Goal: Transaction & Acquisition: Download file/media

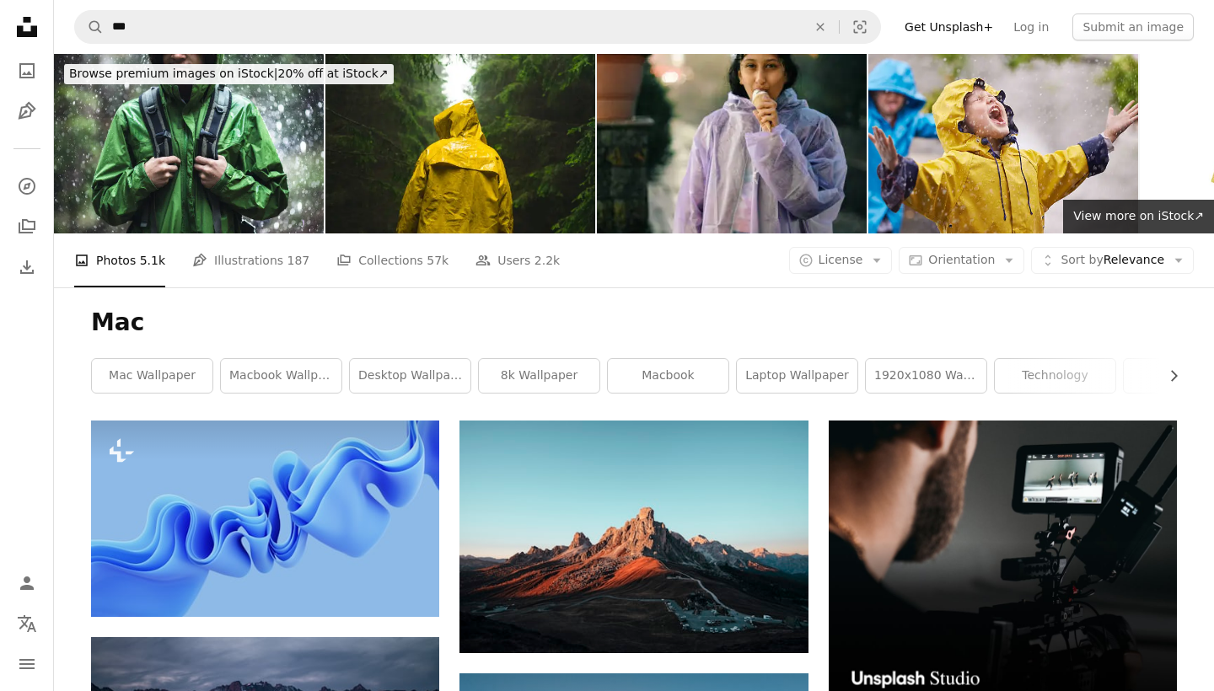
scroll to position [7363, 0]
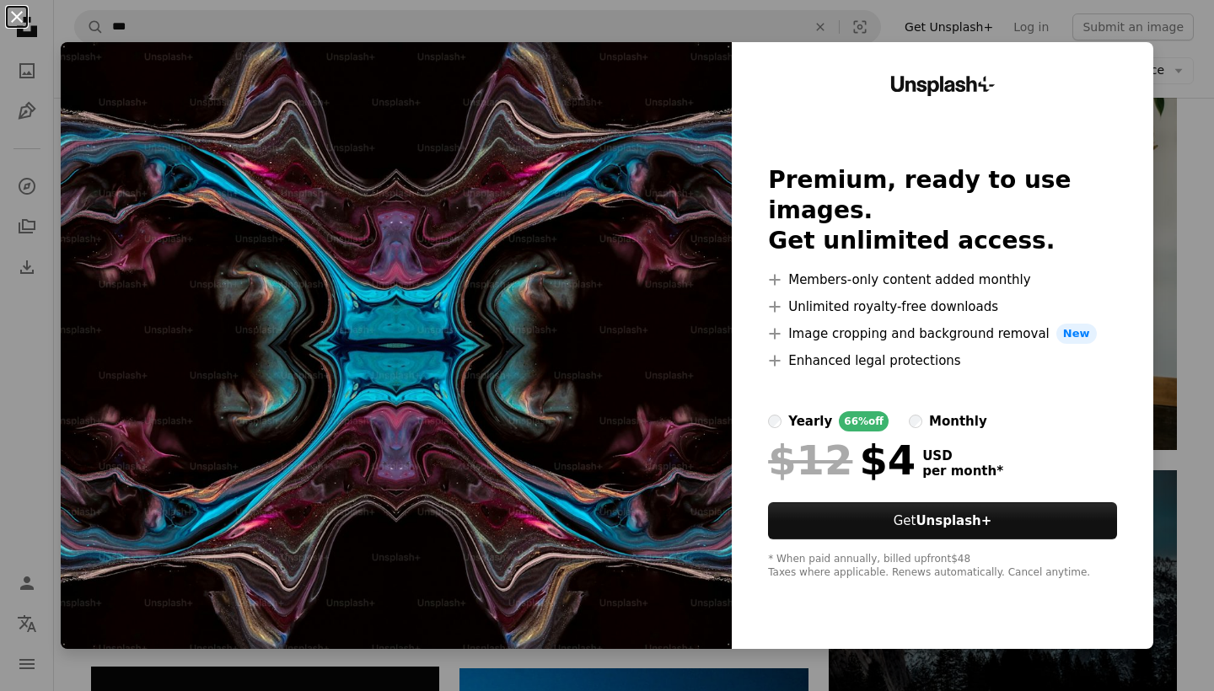
click at [17, 13] on button "An X shape" at bounding box center [17, 17] width 20 height 20
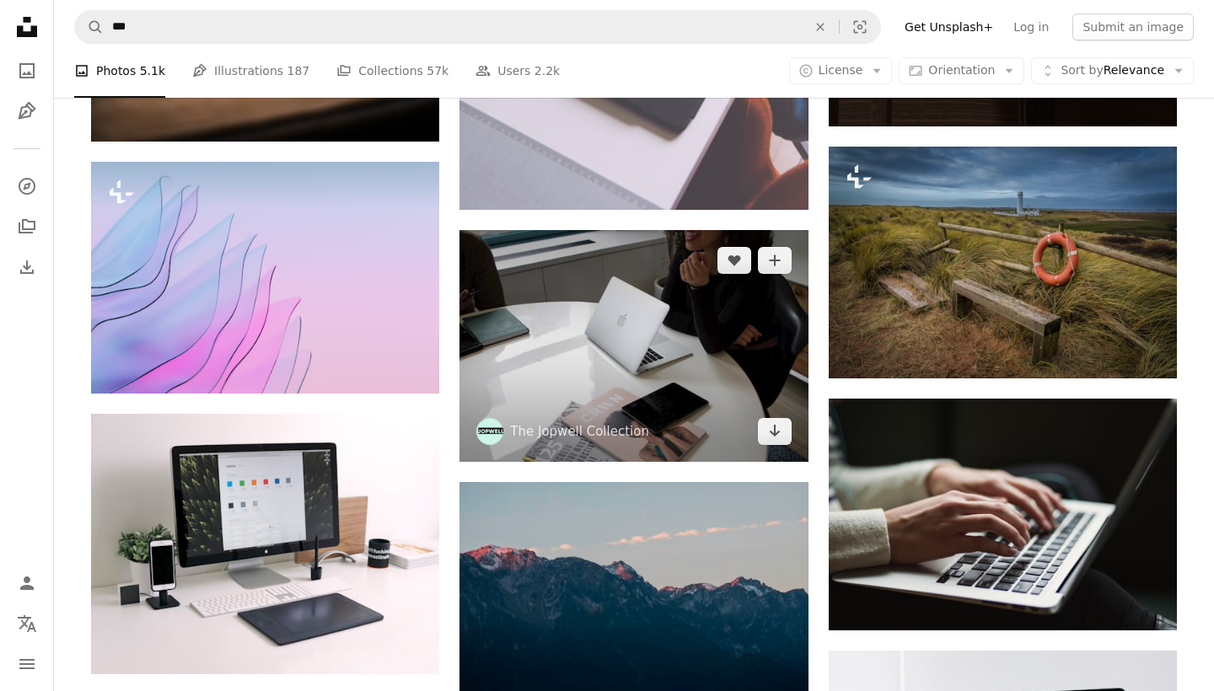
scroll to position [9182, 0]
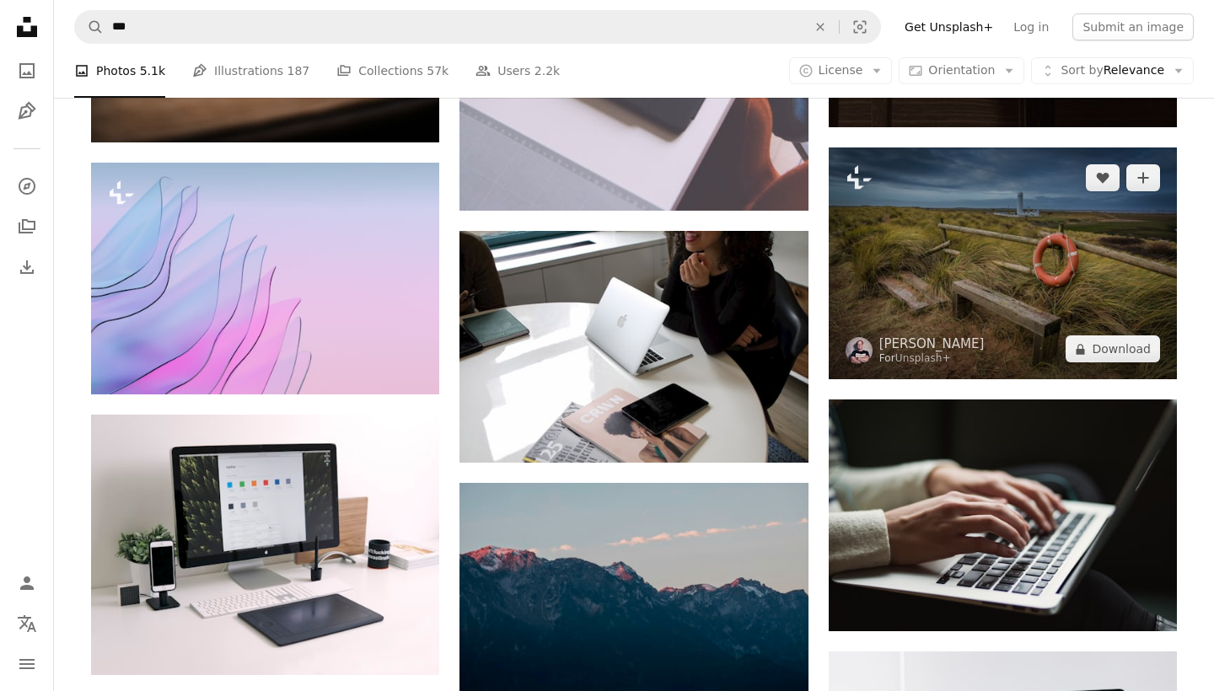
click at [930, 261] on img at bounding box center [1003, 264] width 348 height 232
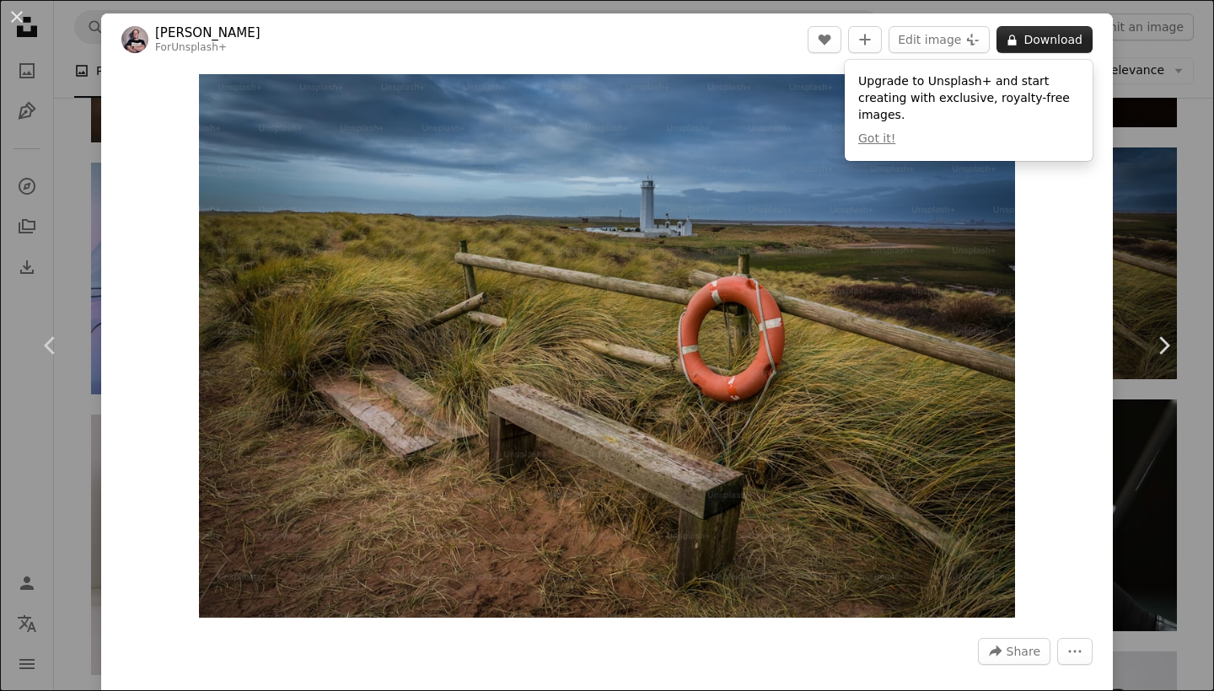
click at [1044, 37] on button "A lock Download" at bounding box center [1044, 39] width 96 height 27
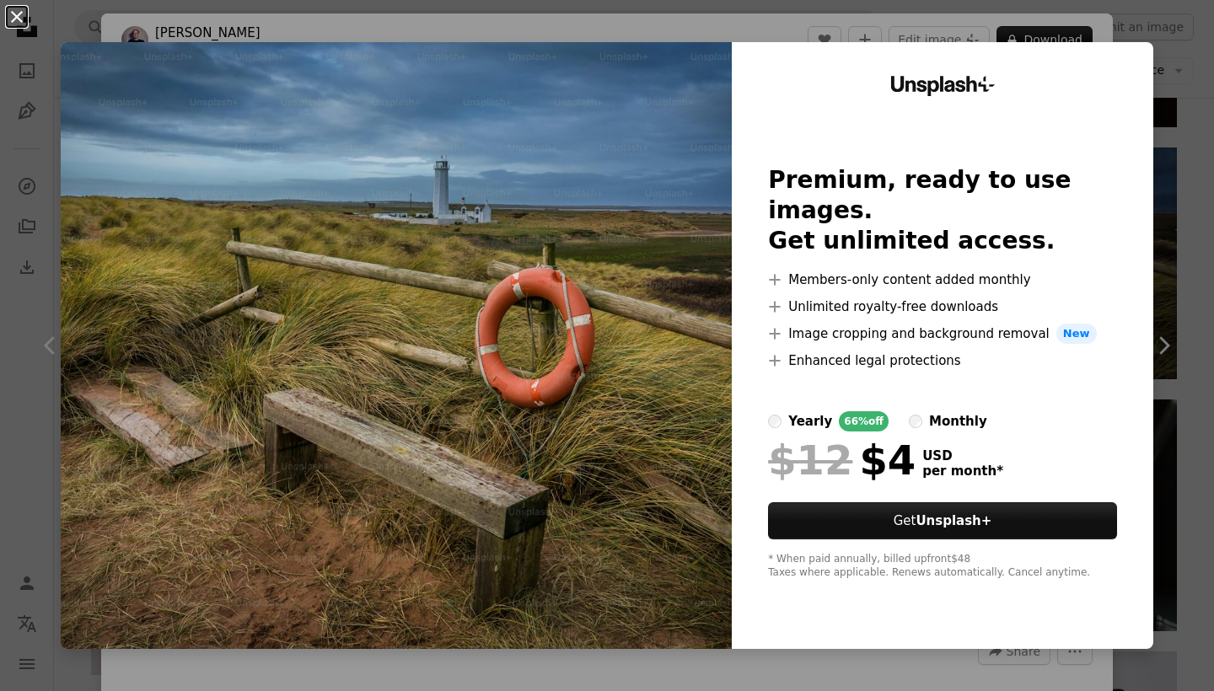
click at [13, 15] on button "An X shape" at bounding box center [17, 17] width 20 height 20
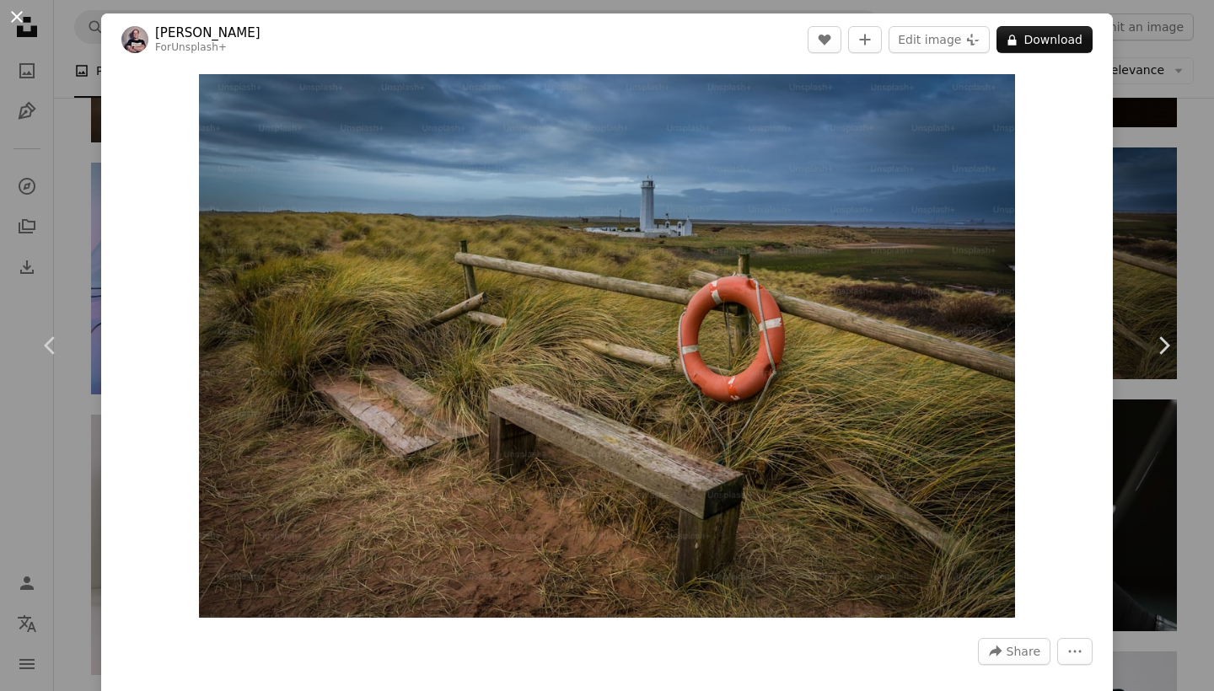
click at [10, 9] on button "An X shape" at bounding box center [17, 17] width 20 height 20
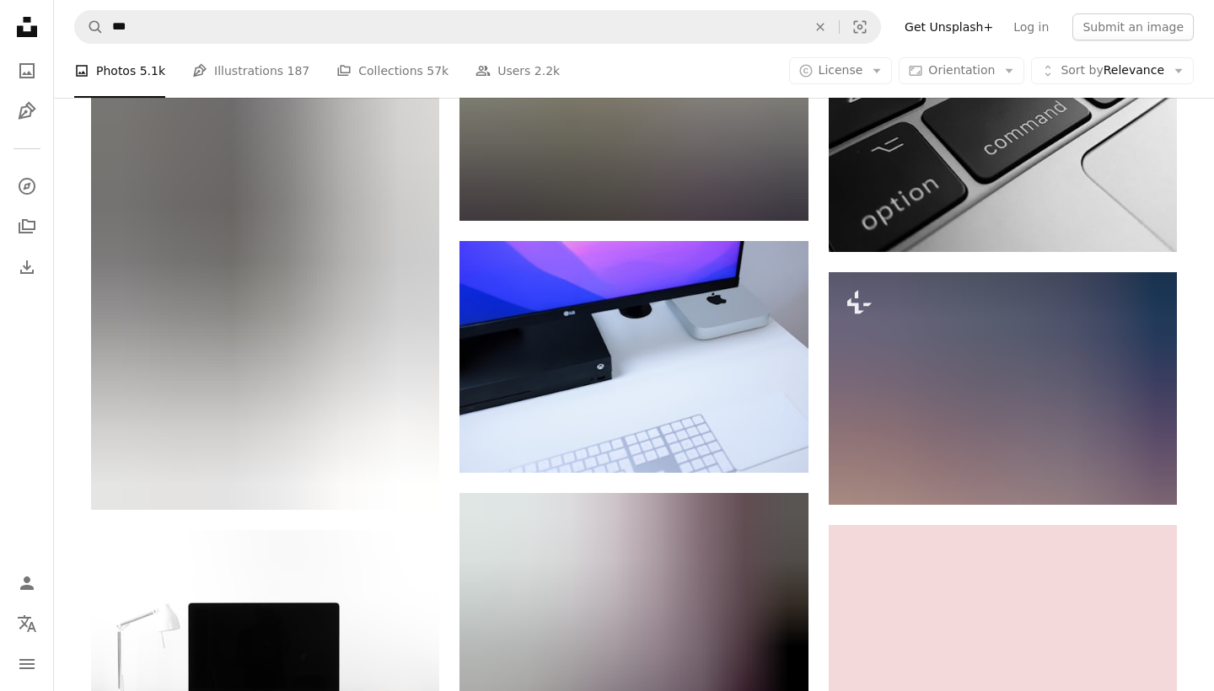
scroll to position [22887, 0]
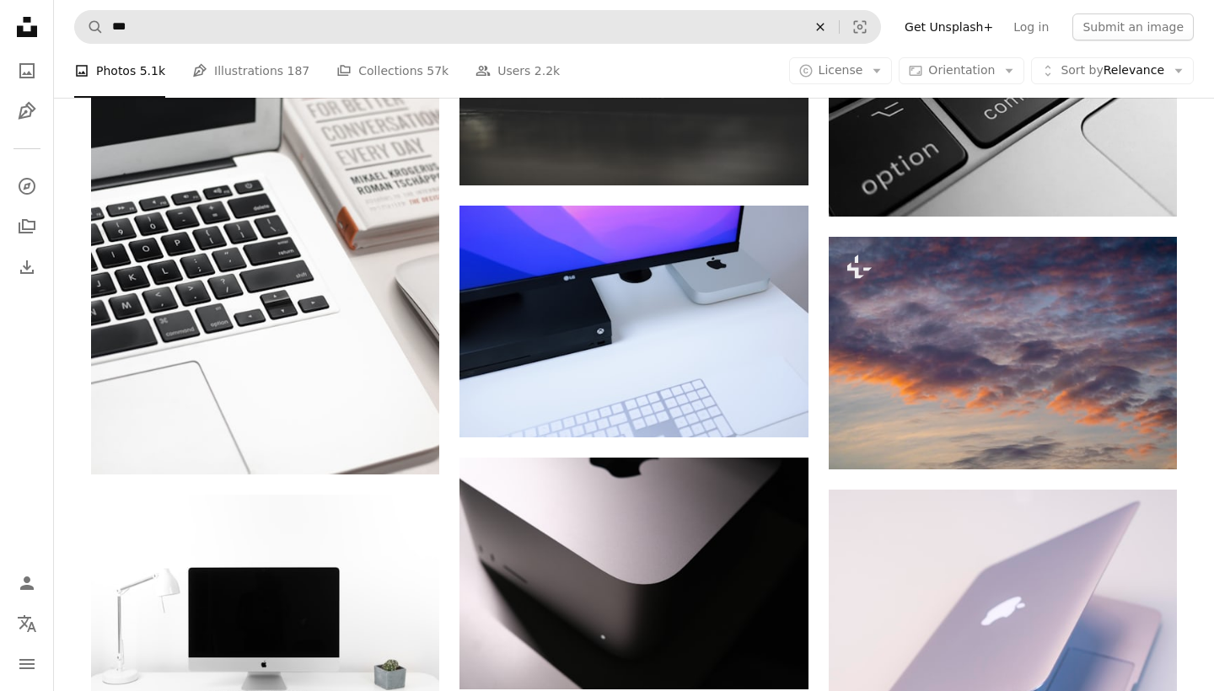
click at [838, 22] on icon "An X shape" at bounding box center [820, 26] width 37 height 13
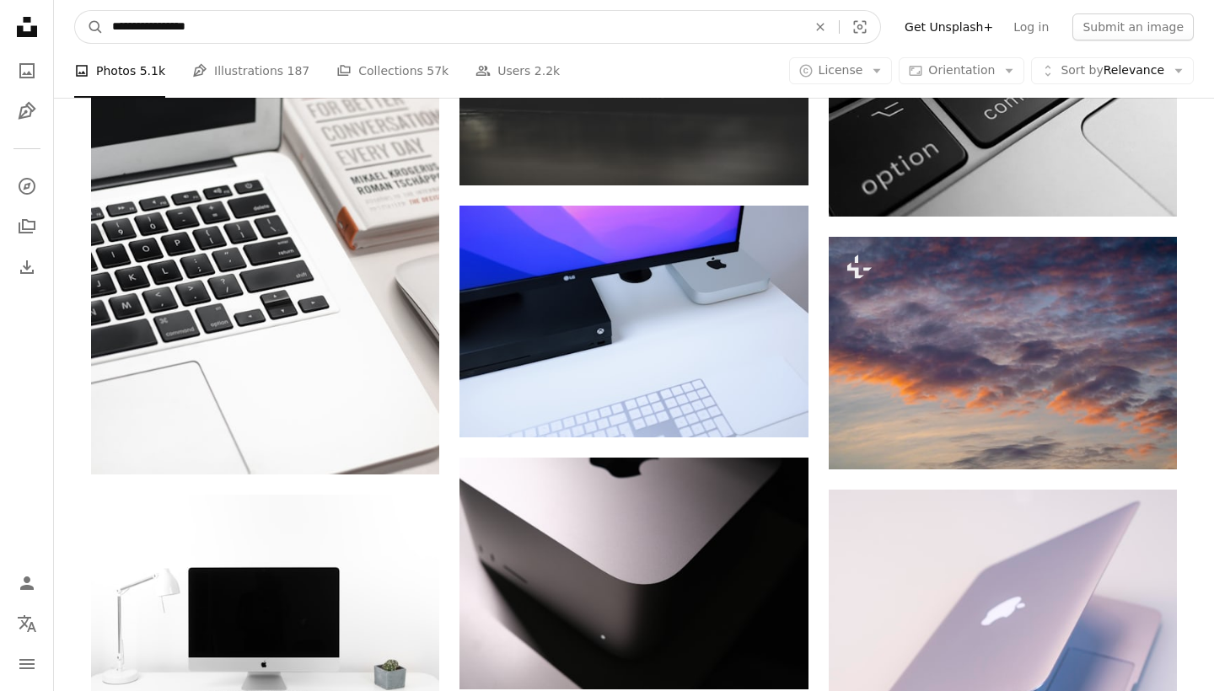
type input "**********"
click at [89, 27] on button "A magnifying glass" at bounding box center [89, 27] width 29 height 32
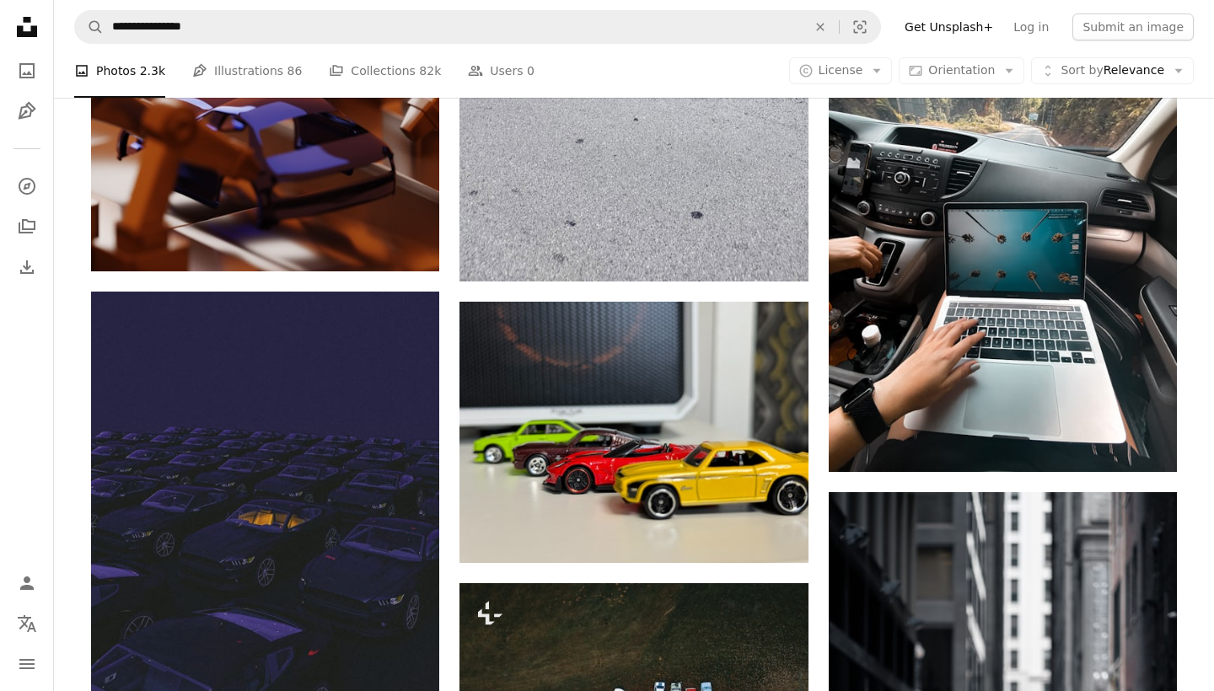
scroll to position [798, 0]
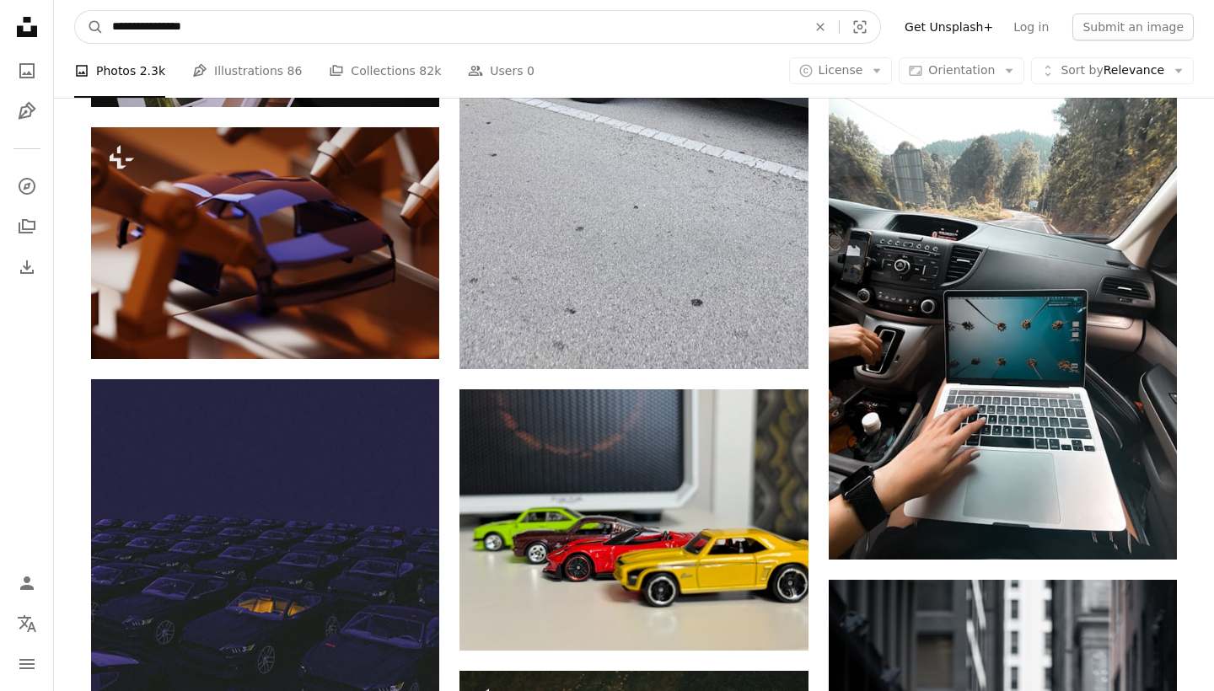
click at [517, 28] on input "**********" at bounding box center [453, 27] width 698 height 32
type input "****"
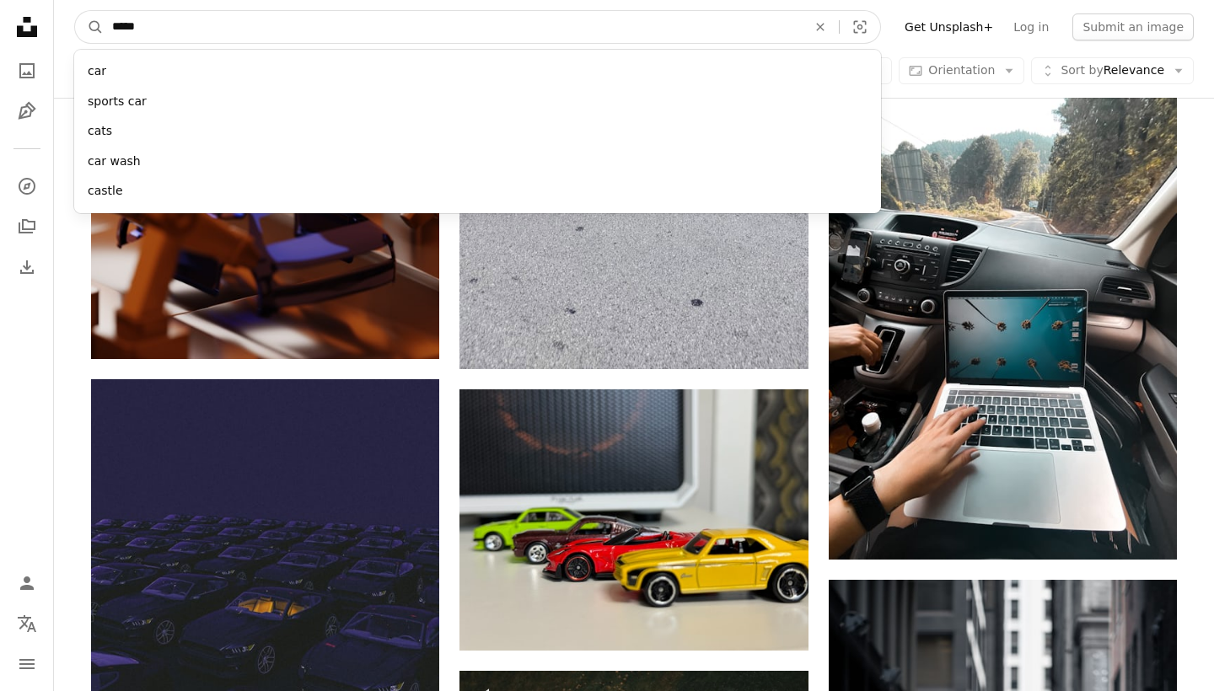
click at [89, 27] on button "A magnifying glass" at bounding box center [89, 27] width 29 height 32
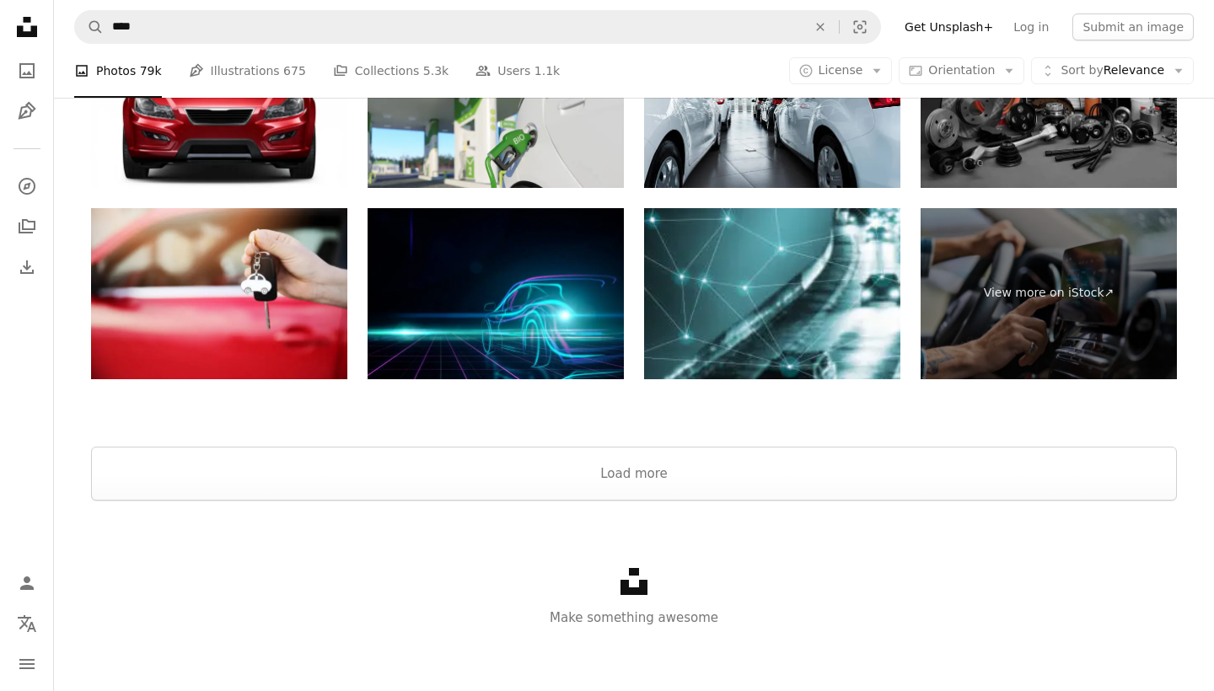
scroll to position [3690, 0]
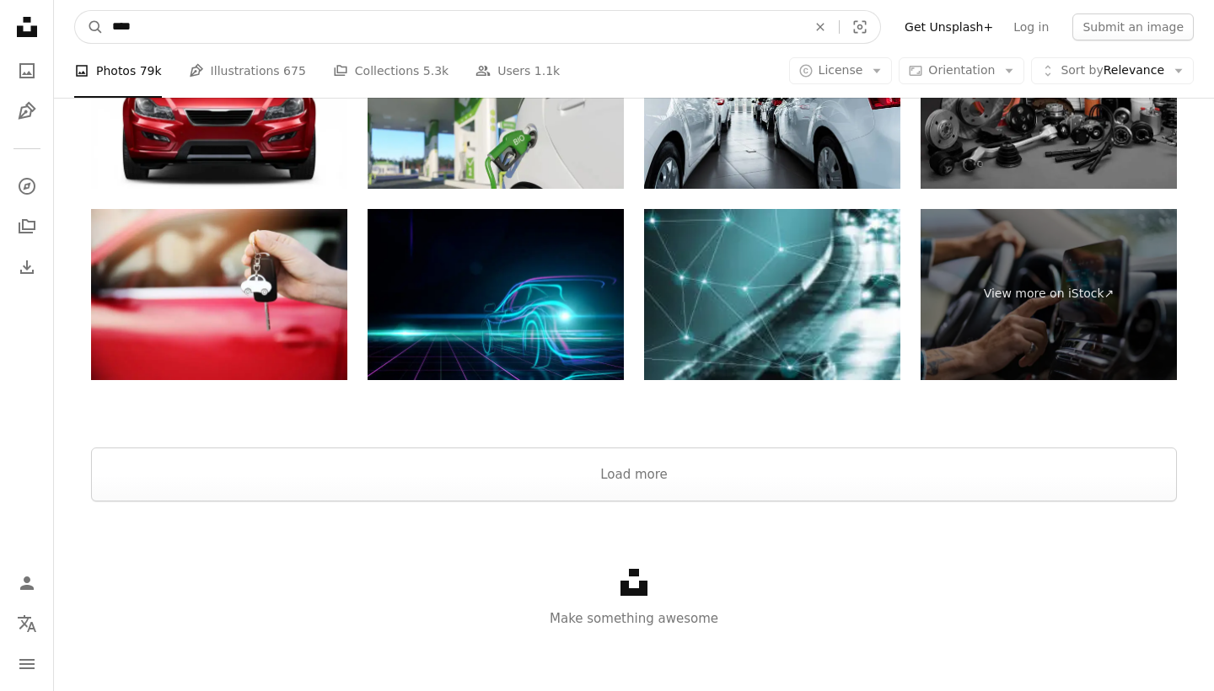
click at [630, 30] on input "****" at bounding box center [453, 27] width 698 height 32
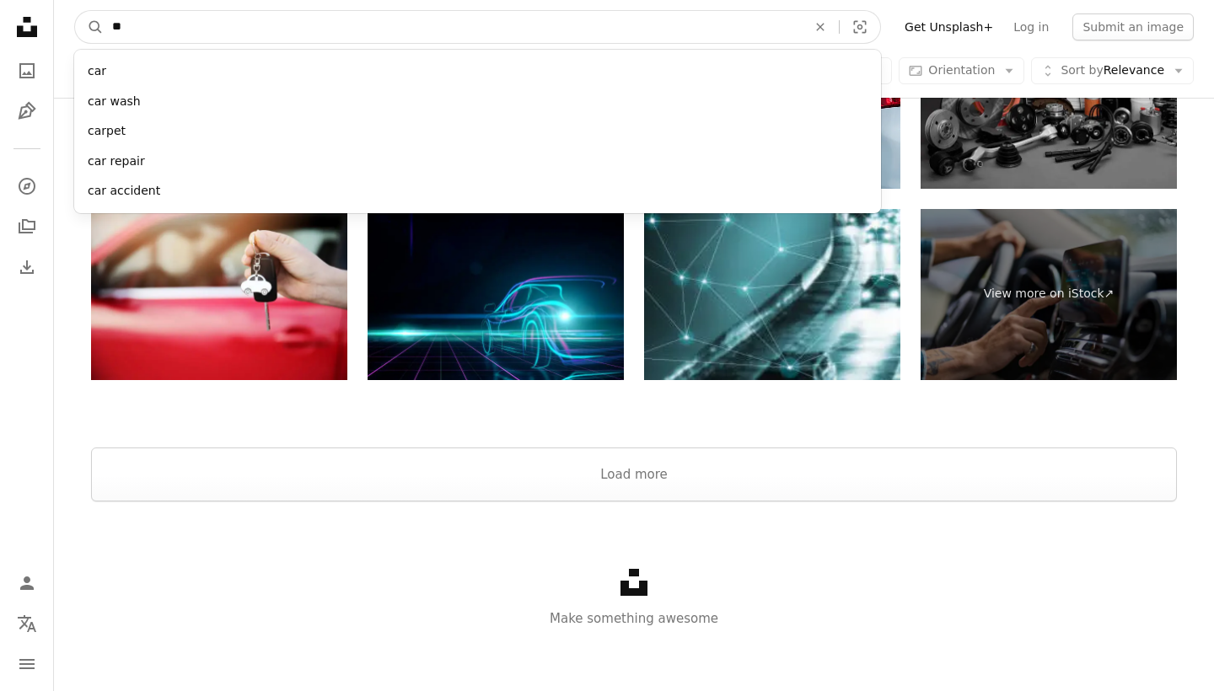
type input "*"
type input "**"
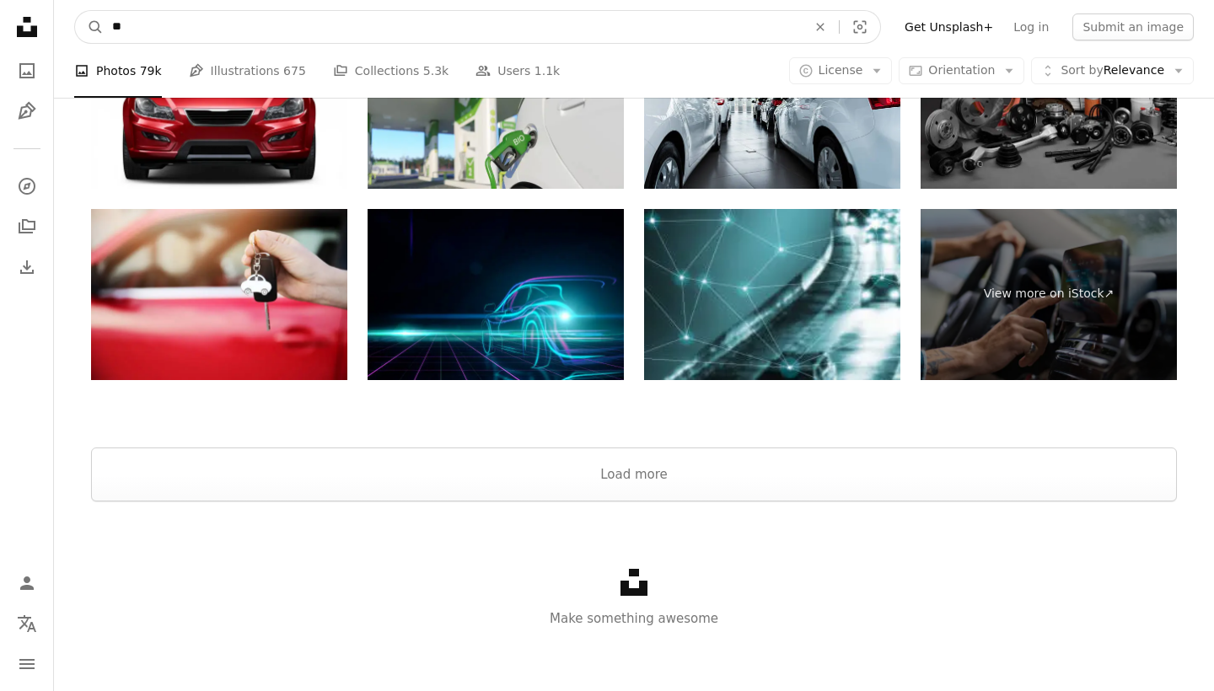
click at [89, 27] on button "A magnifying glass" at bounding box center [89, 27] width 29 height 32
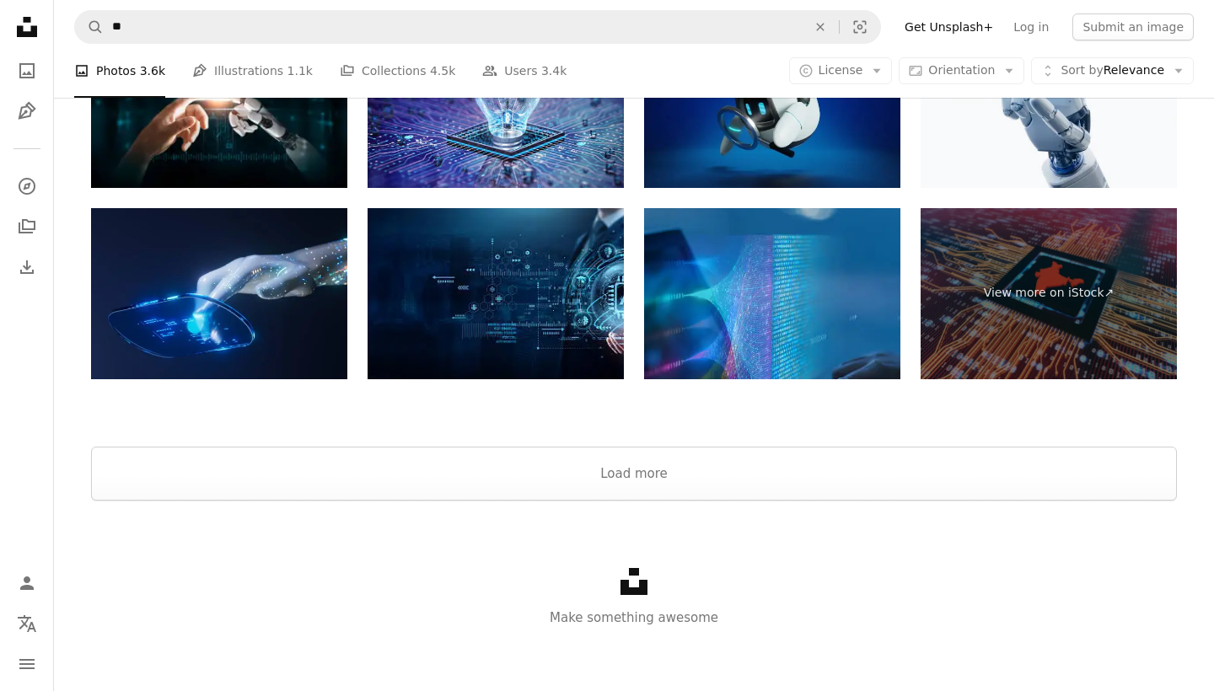
scroll to position [3091, 0]
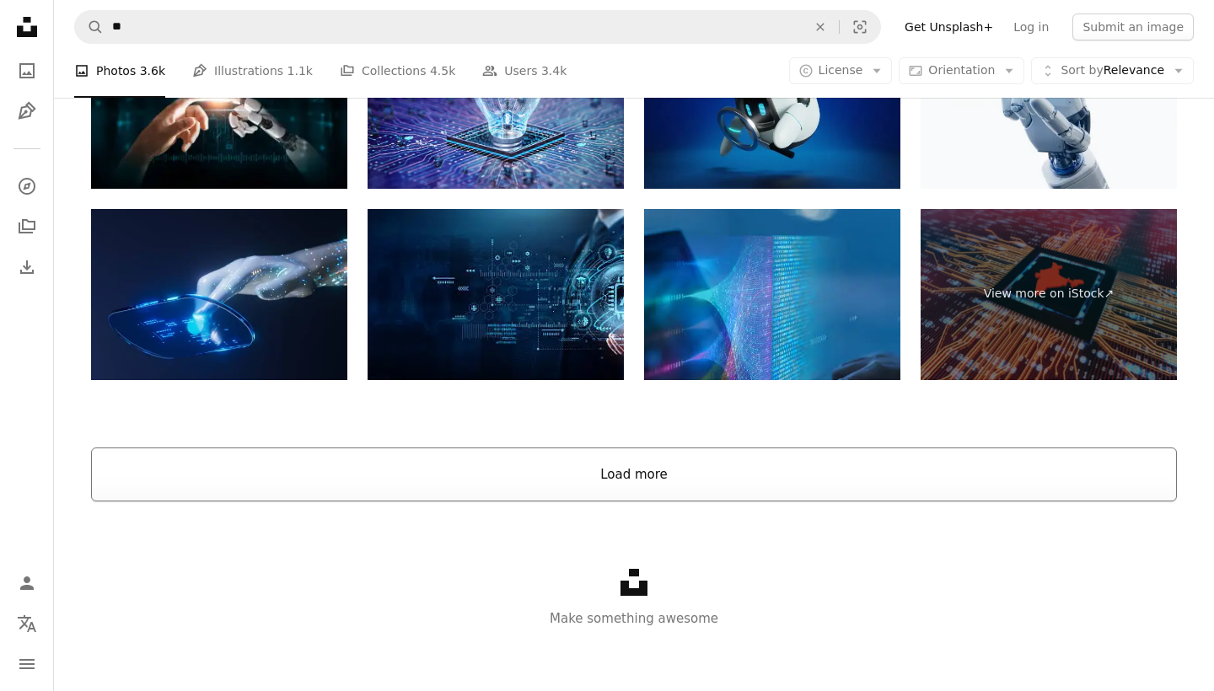
click at [591, 482] on button "Load more" at bounding box center [634, 475] width 1086 height 54
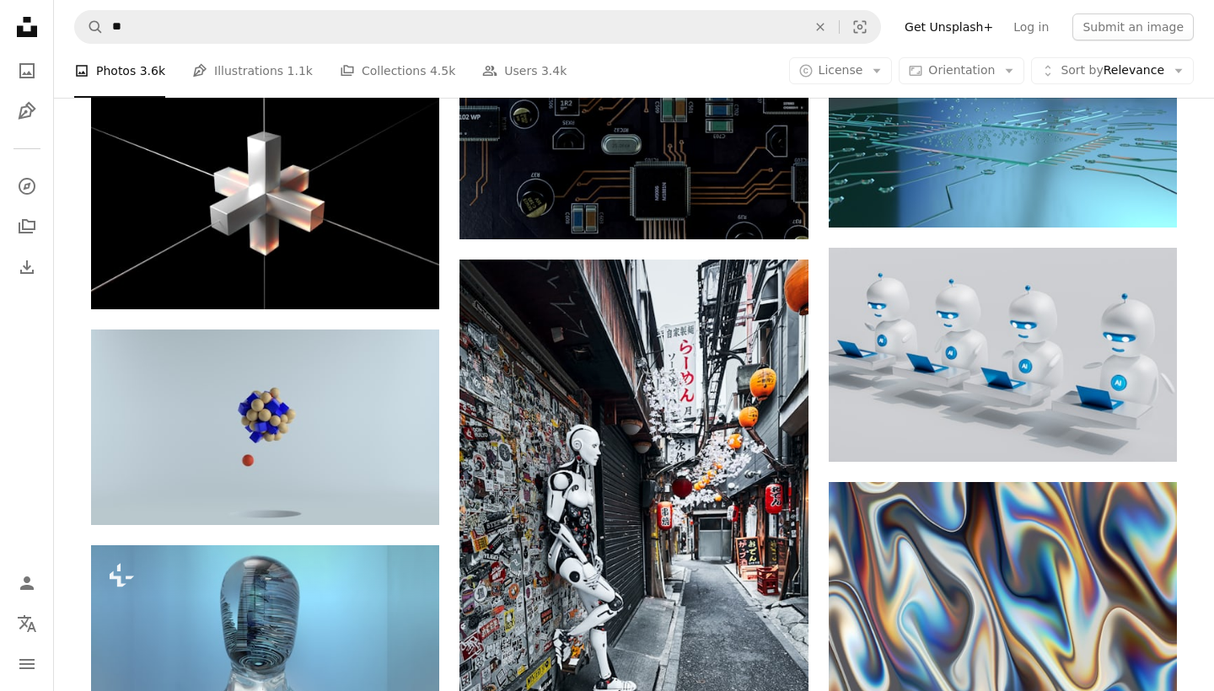
scroll to position [6951, 0]
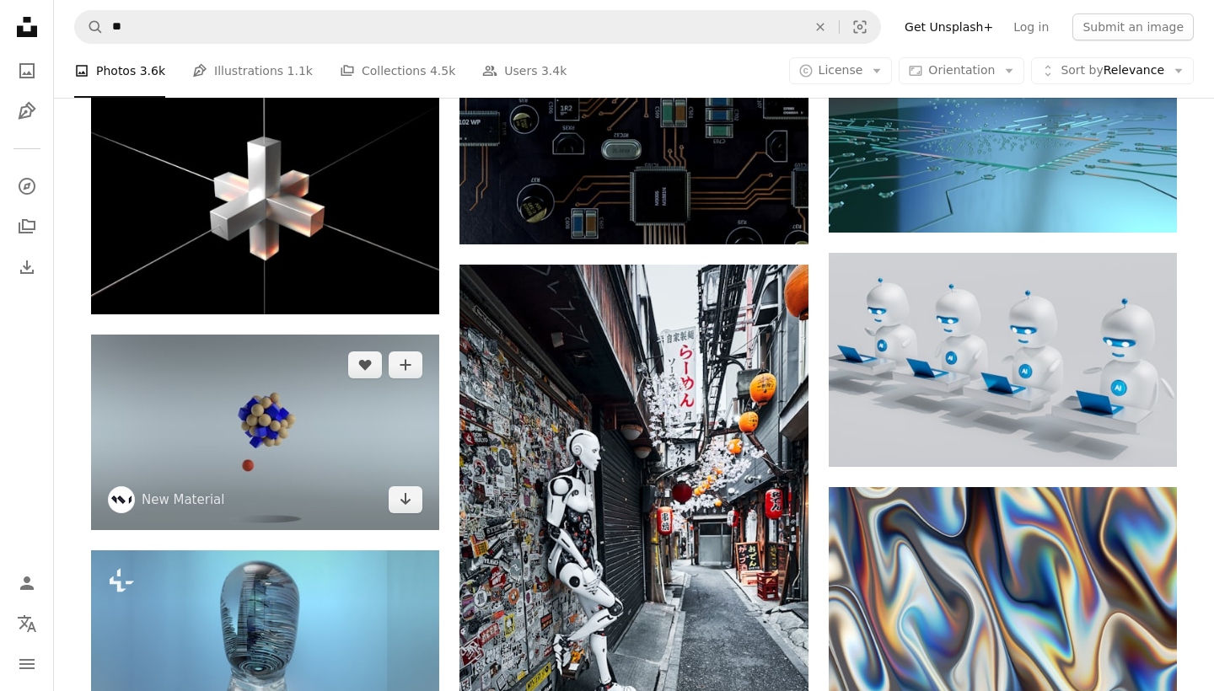
click at [329, 435] on img at bounding box center [265, 433] width 348 height 196
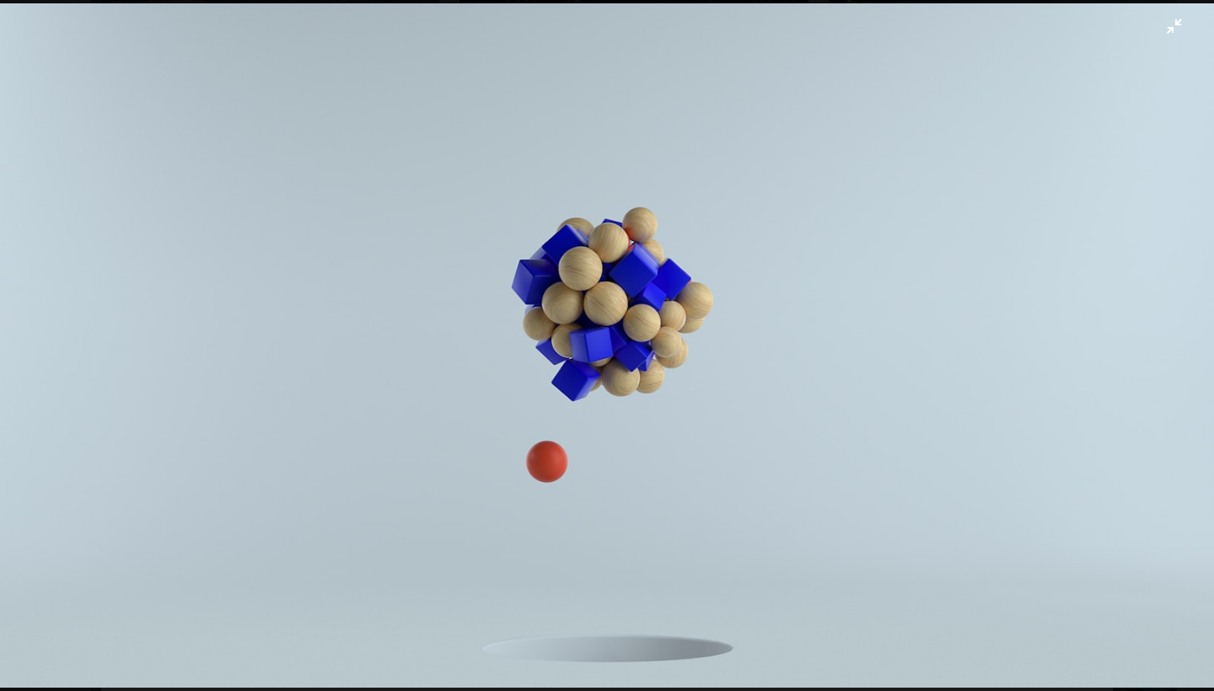
click at [475, 411] on img "Zoom out on this image" at bounding box center [606, 345] width 1215 height 684
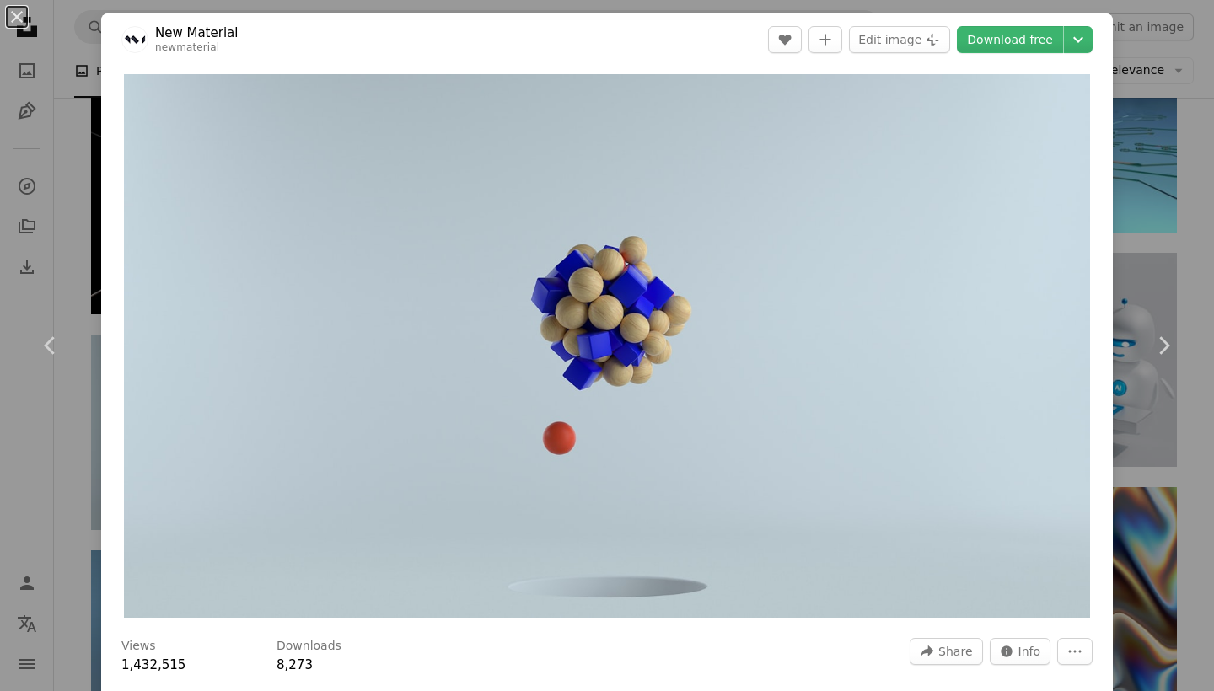
click at [475, 411] on img "Zoom in on this image" at bounding box center [607, 346] width 967 height 544
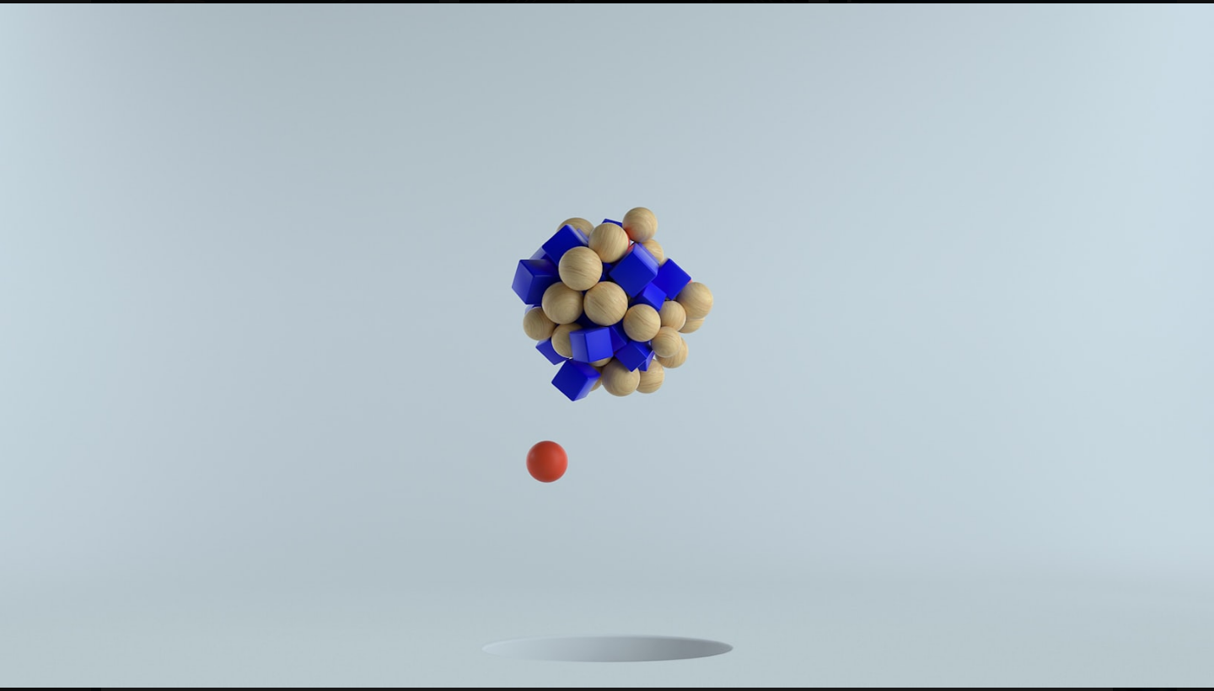
click at [475, 411] on img "Zoom out on this image" at bounding box center [606, 345] width 1215 height 684
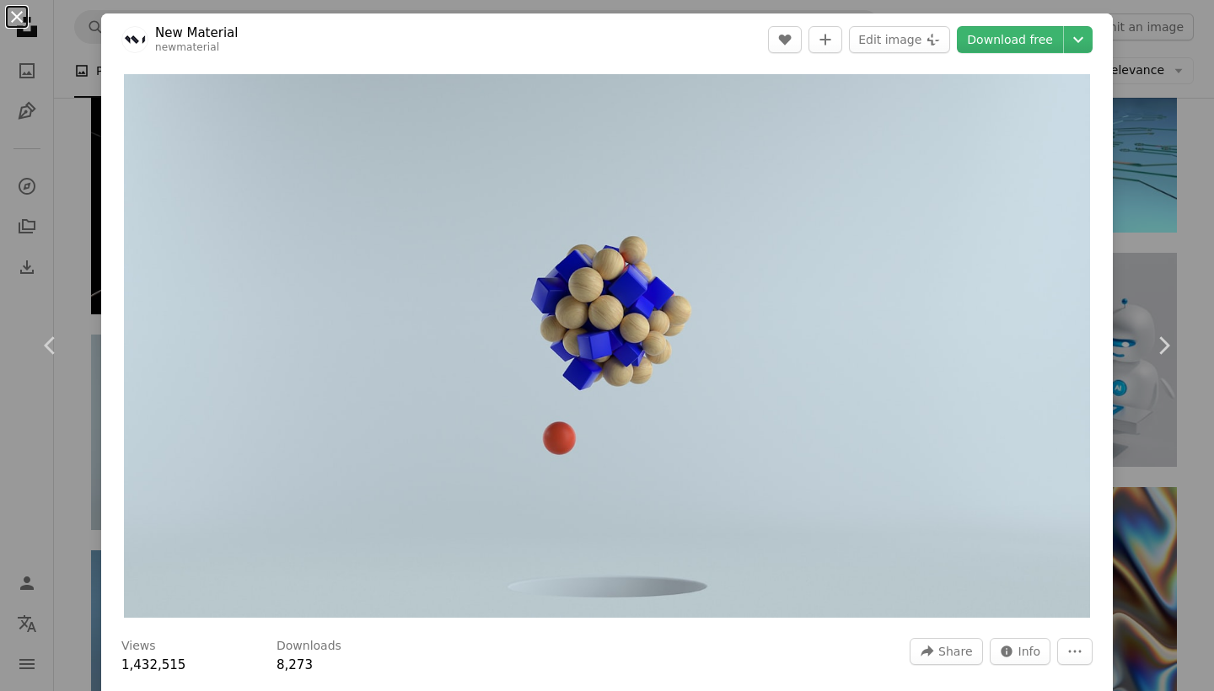
click at [19, 11] on button "An X shape" at bounding box center [17, 17] width 20 height 20
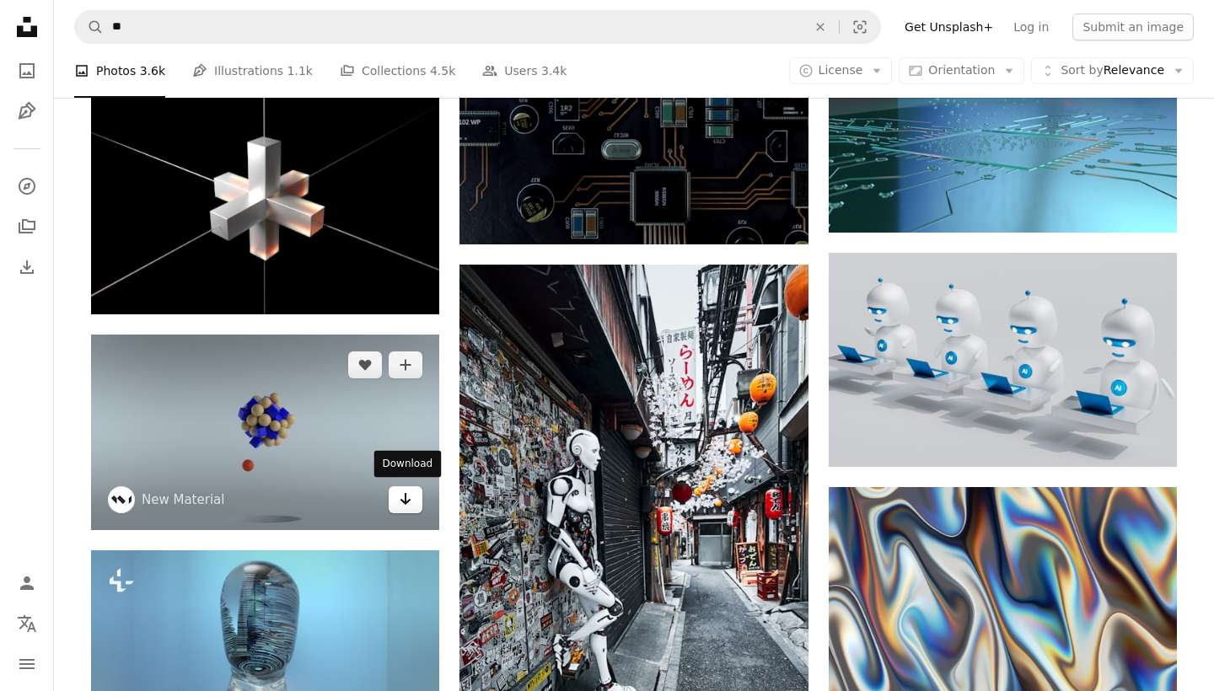
click at [410, 499] on icon "Arrow pointing down" at bounding box center [405, 499] width 13 height 20
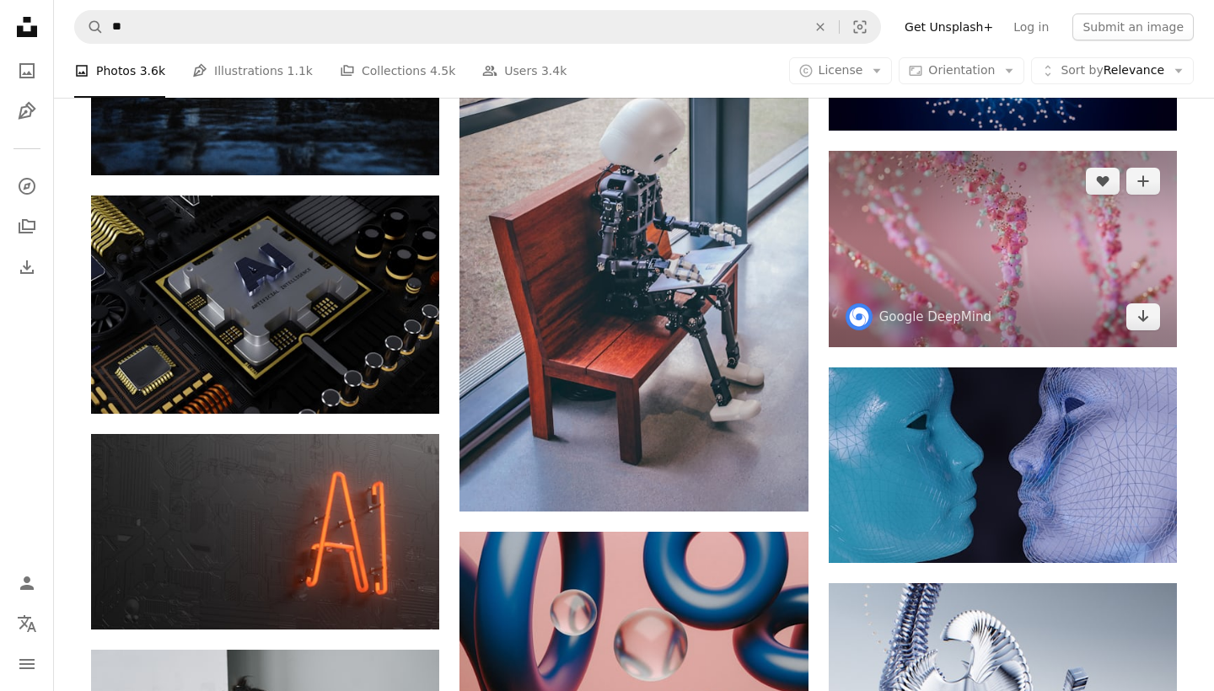
scroll to position [8919, 0]
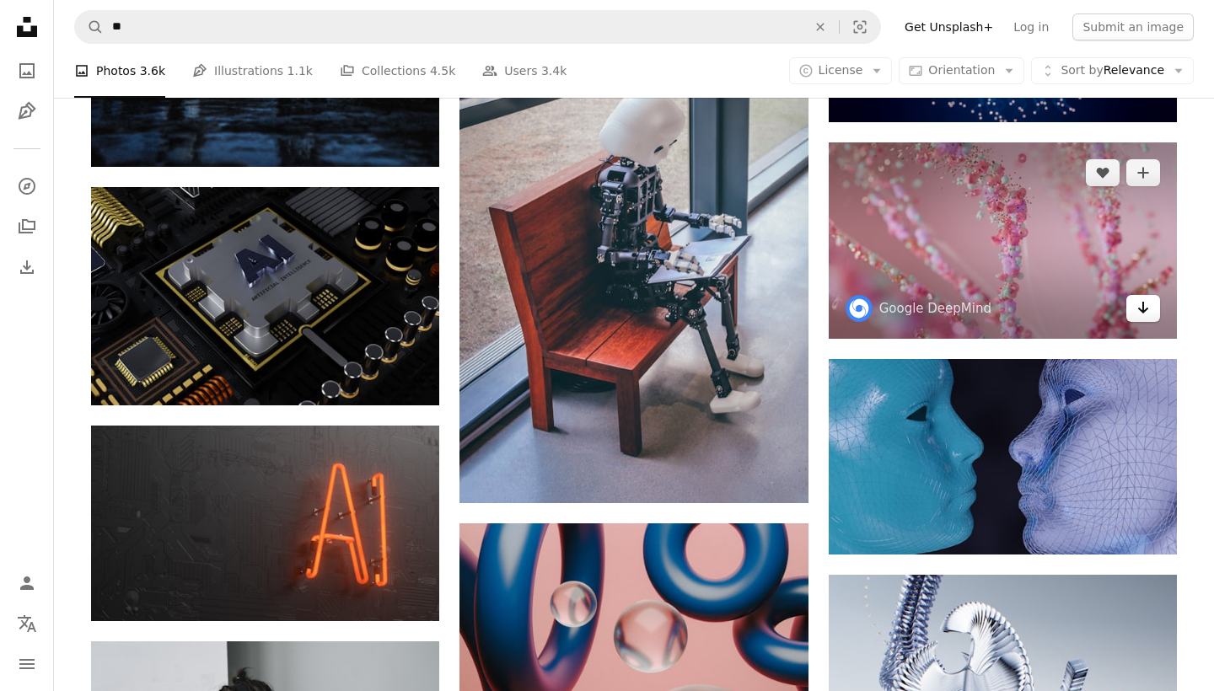
click at [1142, 298] on icon "Arrow pointing down" at bounding box center [1142, 308] width 13 height 20
